Goal: Transaction & Acquisition: Obtain resource

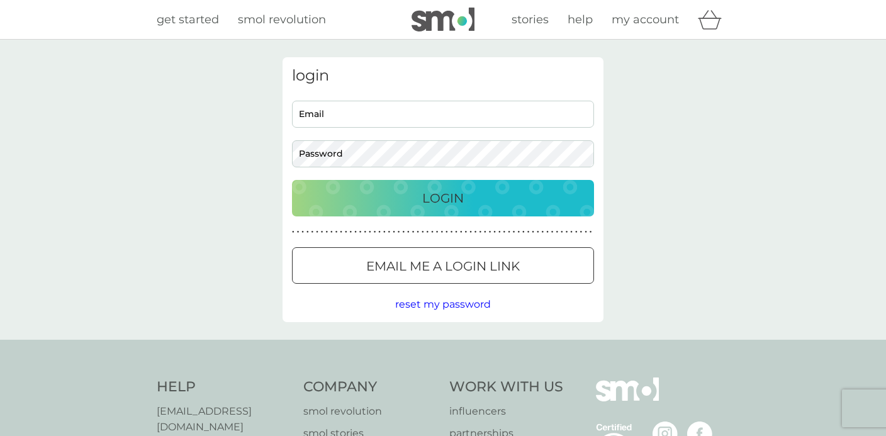
type input "[PERSON_NAME][EMAIL_ADDRESS][PERSON_NAME][DOMAIN_NAME]"
click at [446, 191] on p "Login" at bounding box center [443, 198] width 42 height 20
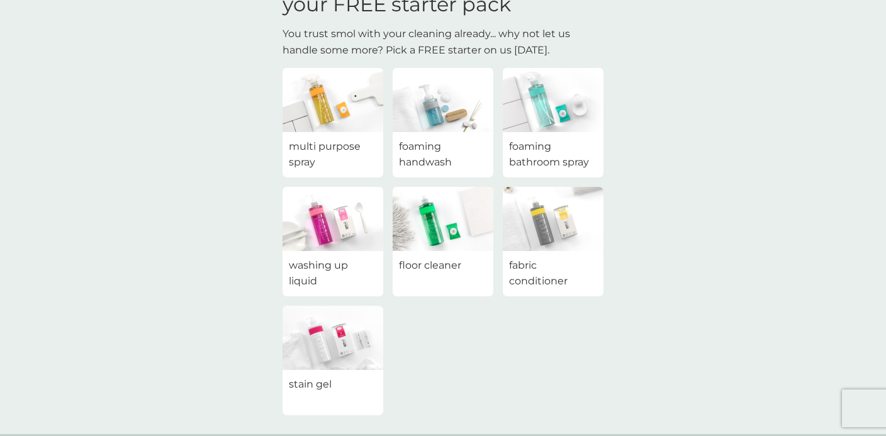
scroll to position [68, 0]
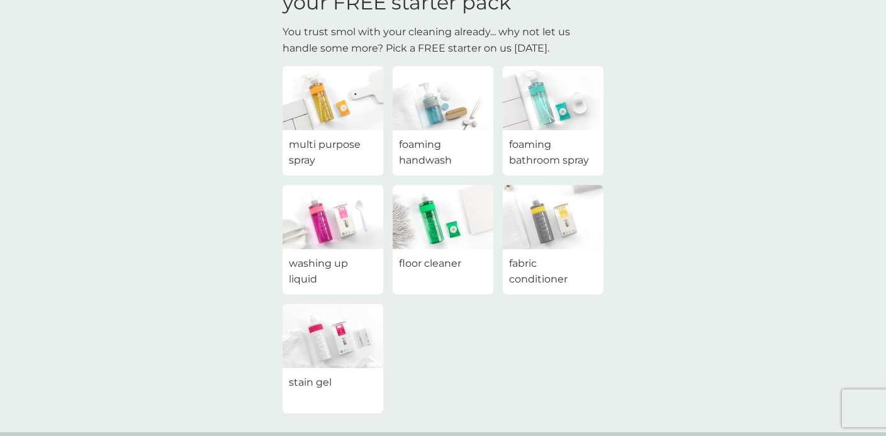
click at [334, 377] on div "stain gel" at bounding box center [333, 390] width 101 height 45
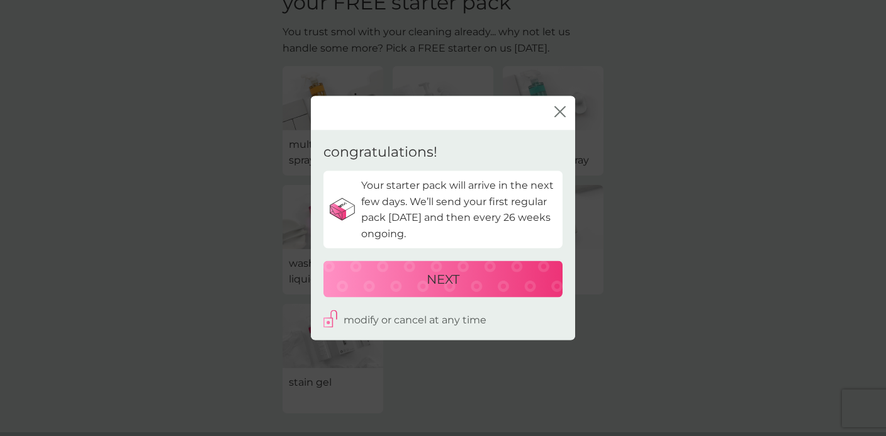
click at [561, 111] on icon "close" at bounding box center [559, 111] width 11 height 11
